Goal: Information Seeking & Learning: Learn about a topic

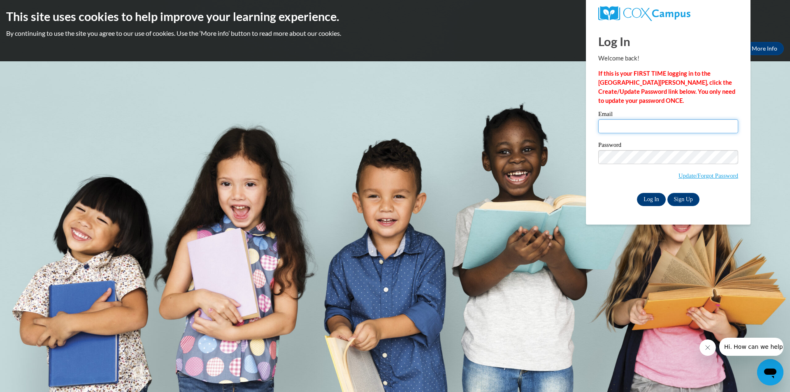
type input "[EMAIL_ADDRESS][DOMAIN_NAME]"
click at [653, 199] on input "Log In" at bounding box center [651, 199] width 29 height 13
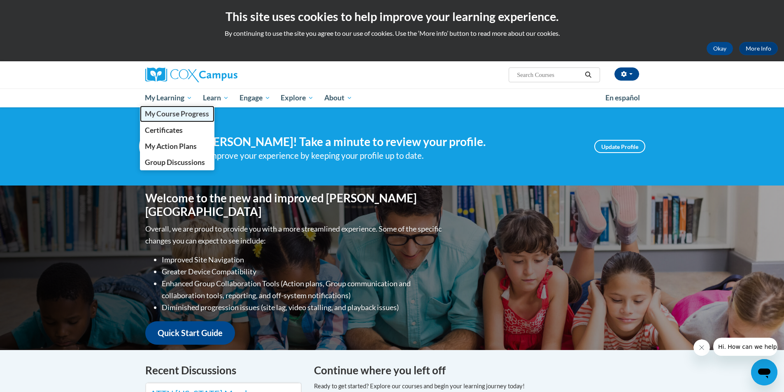
click at [172, 112] on span "My Course Progress" at bounding box center [177, 113] width 64 height 9
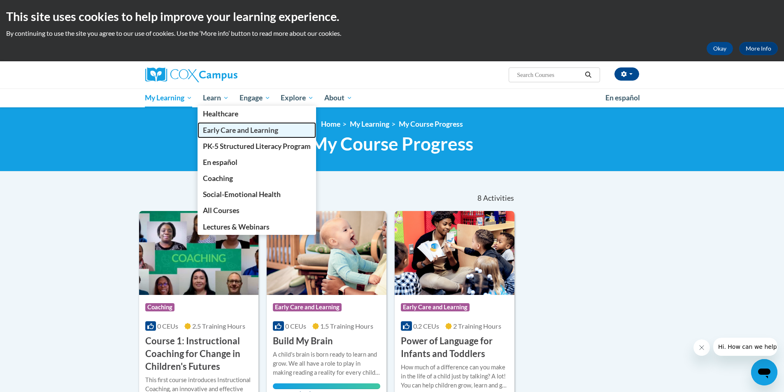
click at [219, 128] on span "Early Care and Learning" at bounding box center [240, 130] width 75 height 9
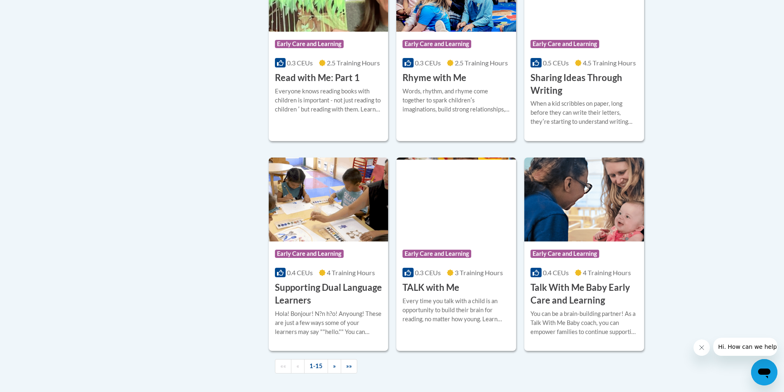
scroll to position [1070, 0]
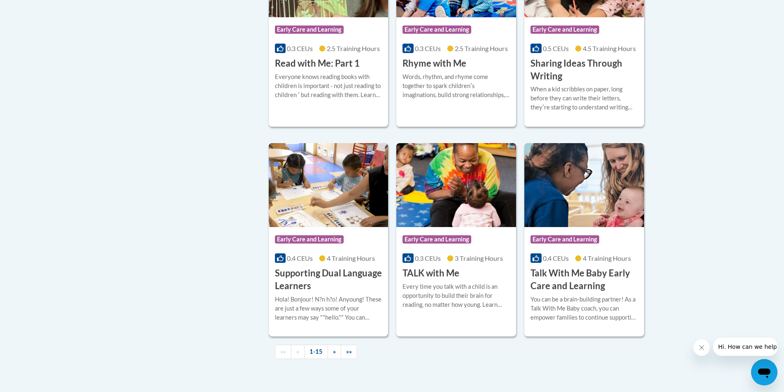
click at [308, 315] on div "Hola! Bonjour! N?n h?o! Anyoung! These are just a few ways some of your learner…" at bounding box center [328, 308] width 107 height 27
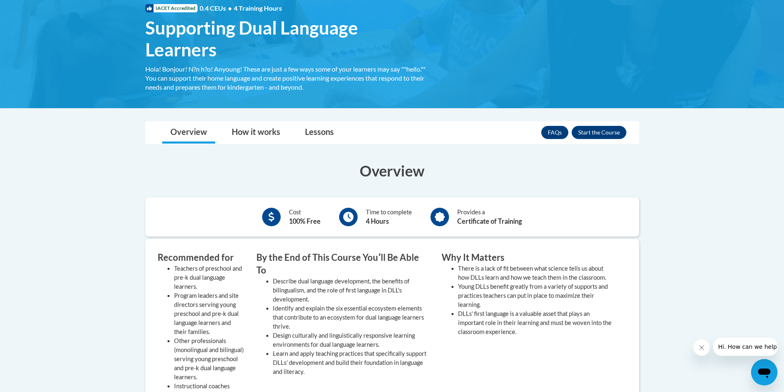
scroll to position [123, 0]
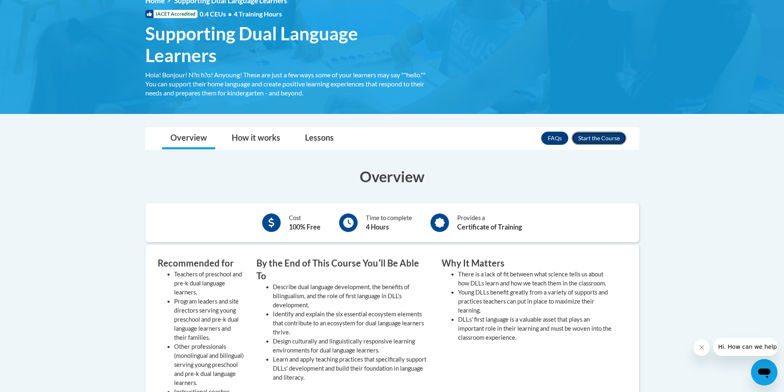
click at [612, 139] on button "Enroll" at bounding box center [599, 138] width 55 height 13
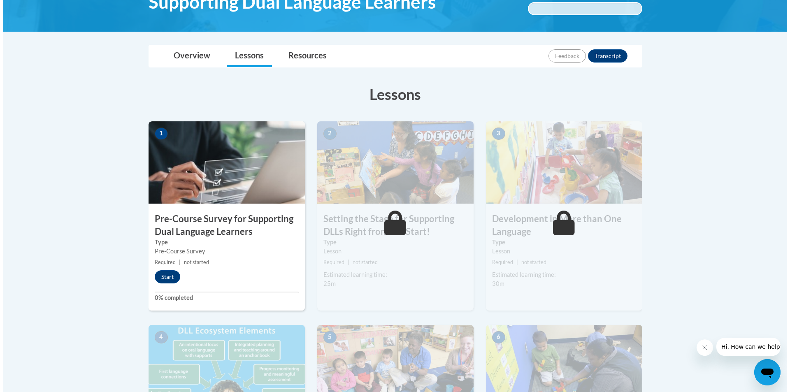
scroll to position [165, 0]
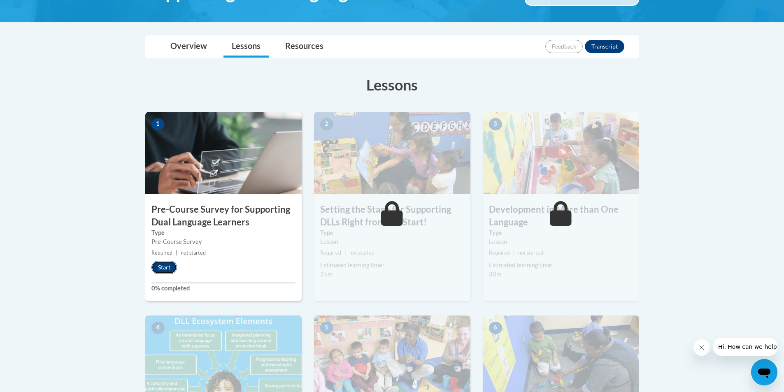
click at [167, 265] on button "Start" at bounding box center [164, 267] width 26 height 13
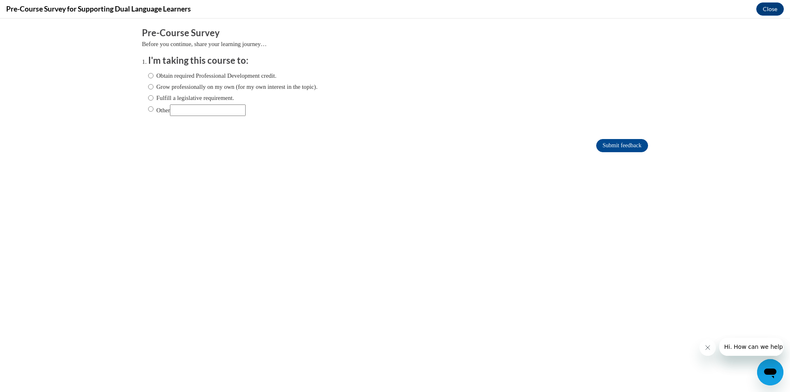
scroll to position [0, 0]
click at [148, 74] on input "Obtain required Professional Development credit." at bounding box center [150, 75] width 5 height 9
radio input "true"
click at [622, 147] on input "Submit feedback" at bounding box center [622, 145] width 52 height 13
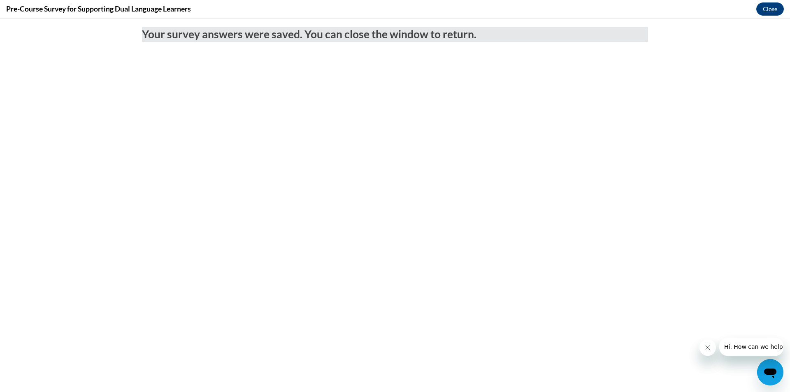
click at [710, 348] on icon "Close message from company" at bounding box center [707, 348] width 7 height 7
click at [708, 347] on icon "Close message from company" at bounding box center [707, 348] width 7 height 7
click at [767, 9] on button "Close" at bounding box center [771, 8] width 28 height 13
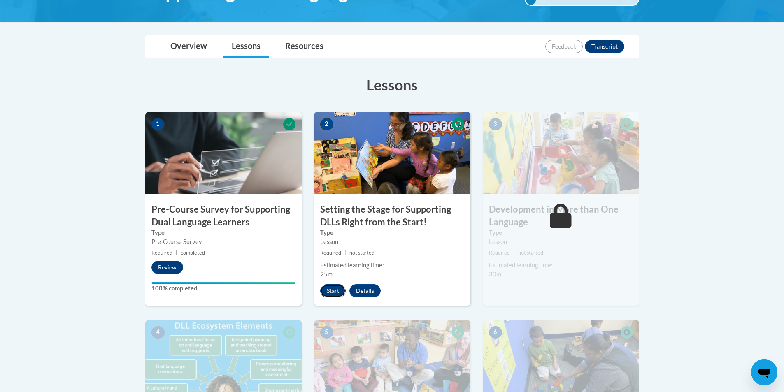
click at [332, 291] on button "Start" at bounding box center [333, 290] width 26 height 13
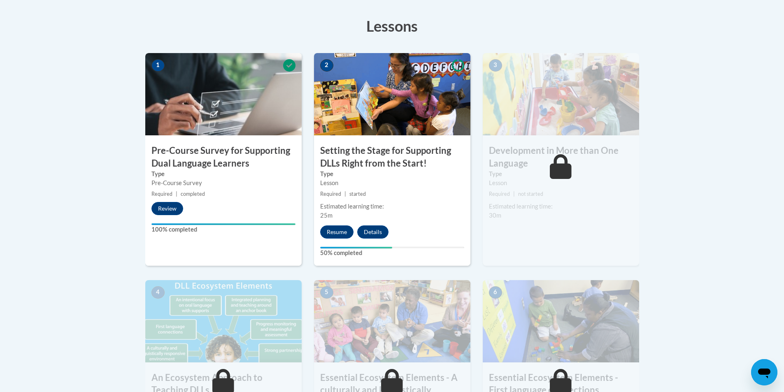
scroll to position [41, 0]
